Goal: Transaction & Acquisition: Purchase product/service

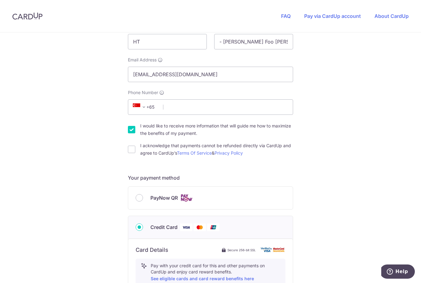
scroll to position [127, 0]
click at [133, 130] on input "I would like to receive more information that will guide me how to maximize the…" at bounding box center [131, 128] width 7 height 7
checkbox input "false"
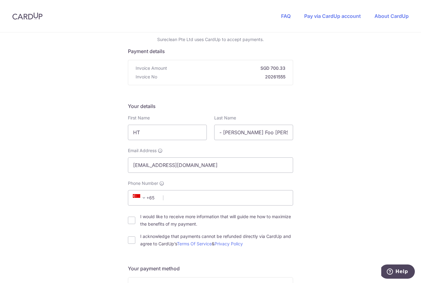
scroll to position [35, 0]
click at [188, 141] on input "HT" at bounding box center [167, 132] width 79 height 15
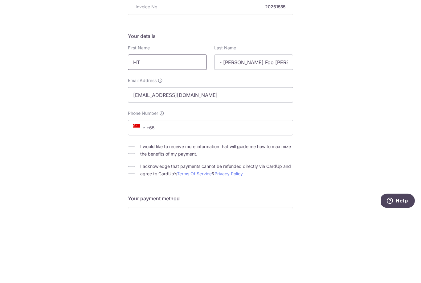
type input "H"
type input "[PERSON_NAME]"
click at [244, 125] on input "- [PERSON_NAME] Foo [PERSON_NAME]" at bounding box center [253, 132] width 79 height 15
click at [241, 125] on input "- [PERSON_NAME] Foo [PERSON_NAME]" at bounding box center [253, 132] width 79 height 15
click at [284, 125] on input "- [PERSON_NAME] Foo [PERSON_NAME]" at bounding box center [253, 132] width 79 height 15
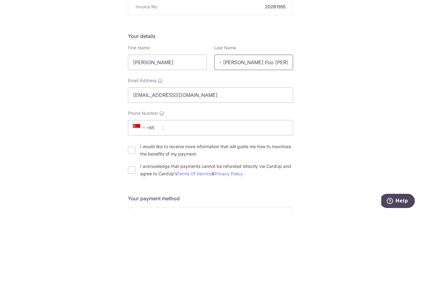
click at [283, 125] on input "- [PERSON_NAME] Foo [PERSON_NAME]" at bounding box center [253, 132] width 79 height 15
type input "Foo"
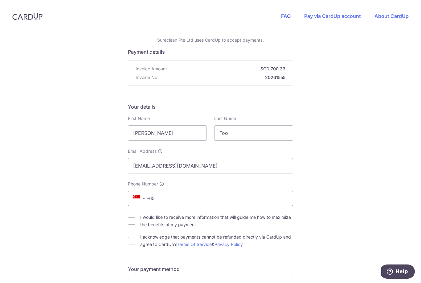
click at [224, 191] on input "Phone Number" at bounding box center [210, 198] width 165 height 15
type input "98456219"
click at [132, 237] on input "I acknowledge that payments cannot be refunded directly via CardUp and agree to…" at bounding box center [131, 240] width 7 height 7
checkbox input "true"
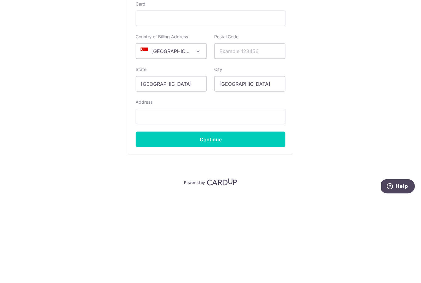
scroll to position [334, 0]
click at [247, 217] on button "Continue" at bounding box center [211, 224] width 150 height 15
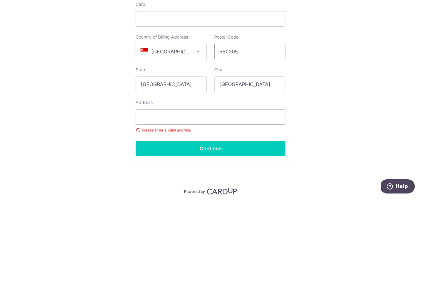
type input "550205"
click at [262, 194] on input "text" at bounding box center [211, 201] width 150 height 15
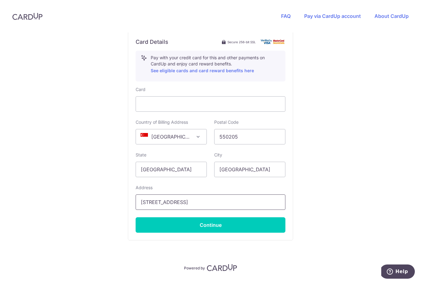
type input "[STREET_ADDRESS]"
click at [231, 217] on button "Continue" at bounding box center [211, 224] width 150 height 15
type input "**** 4094"
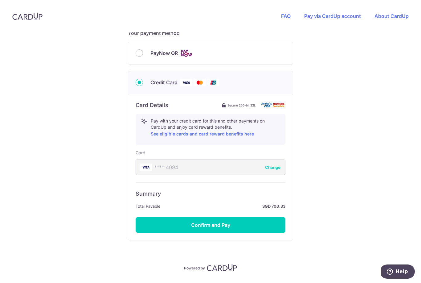
scroll to position [271, 0]
click at [216, 217] on button "Confirm and Pay" at bounding box center [211, 224] width 150 height 15
